Goal: Task Accomplishment & Management: Use online tool/utility

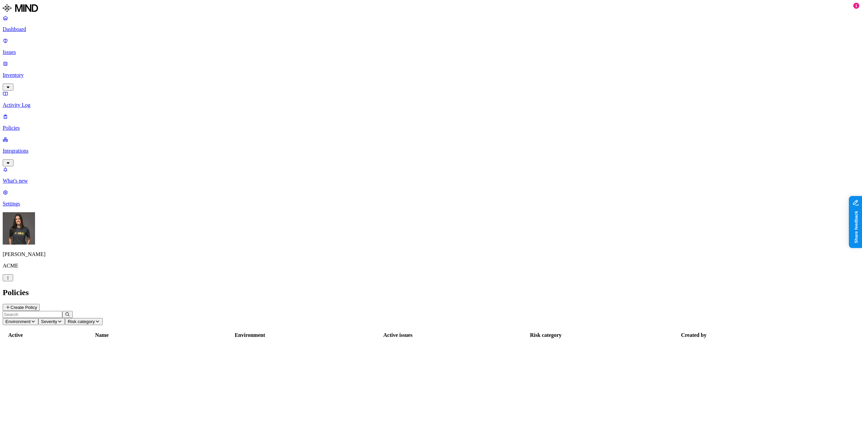
click at [40, 304] on button "Create Policy" at bounding box center [21, 307] width 37 height 7
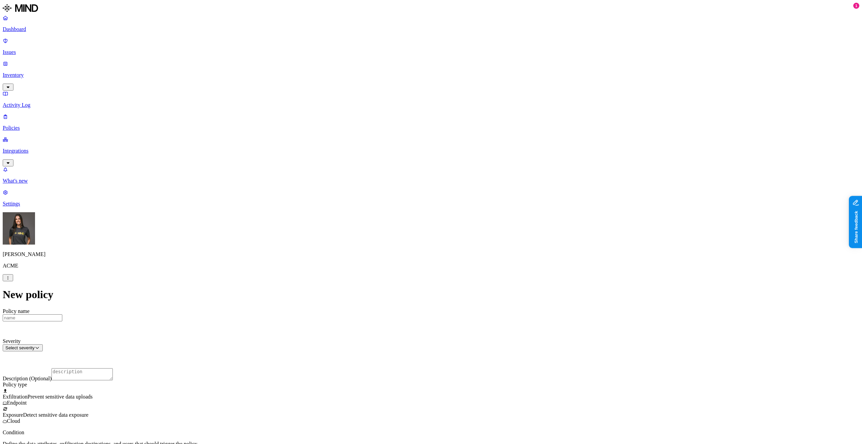
scroll to position [55, 0]
click at [404, 356] on label "Groups" at bounding box center [396, 354] width 16 height 6
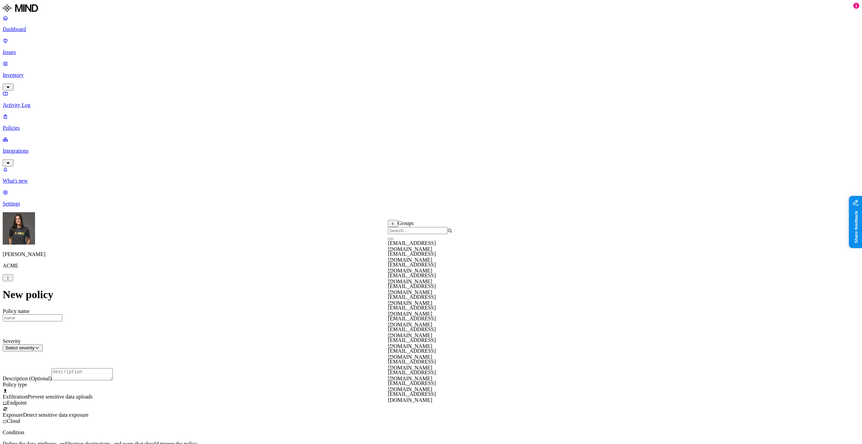
scroll to position [0, 0]
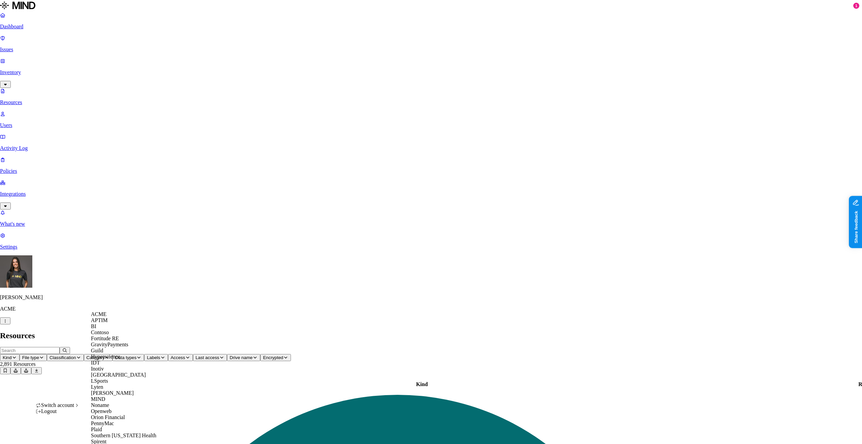
scroll to position [201, 0]
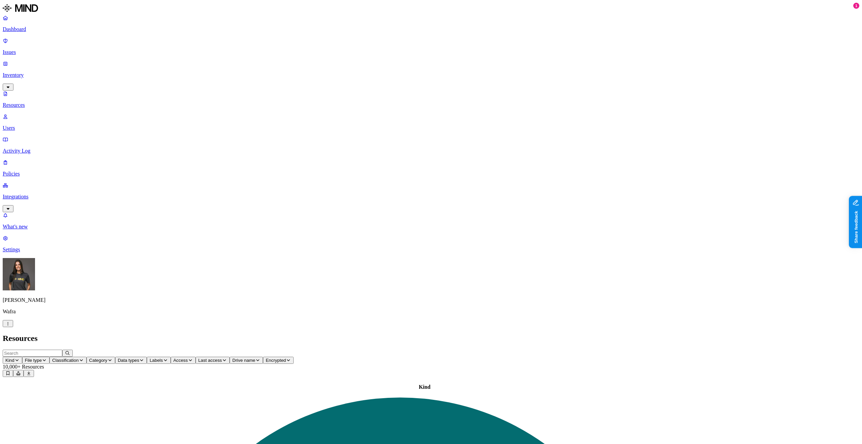
click at [20, 194] on p "Integrations" at bounding box center [431, 197] width 857 height 6
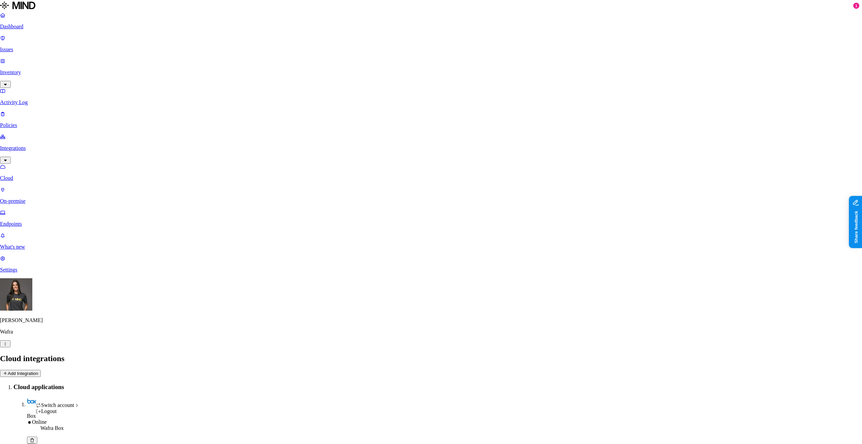
click at [65, 197] on html "Dashboard Issues Inventory Activity Log Policies Integrations Cloud On-premise …" at bounding box center [431, 296] width 862 height 593
